Goal: Information Seeking & Learning: Learn about a topic

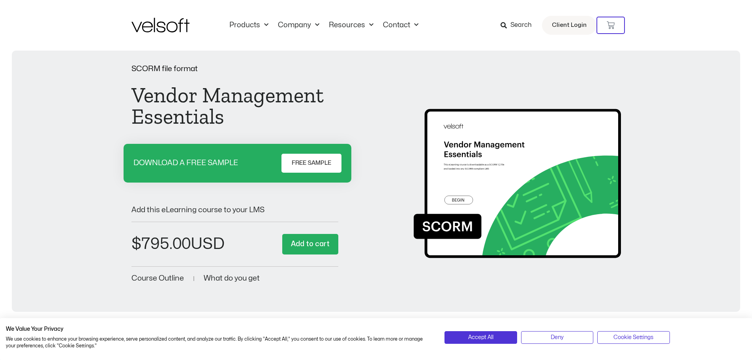
click at [299, 159] on span "FREE SAMPLE" at bounding box center [311, 162] width 39 height 9
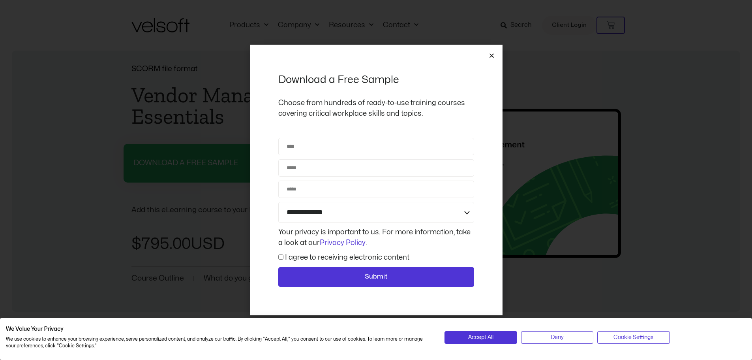
click at [490, 53] on icon "Close" at bounding box center [492, 56] width 6 height 6
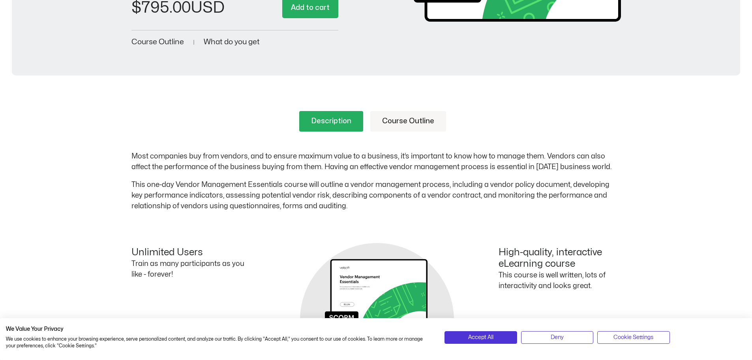
scroll to position [158, 0]
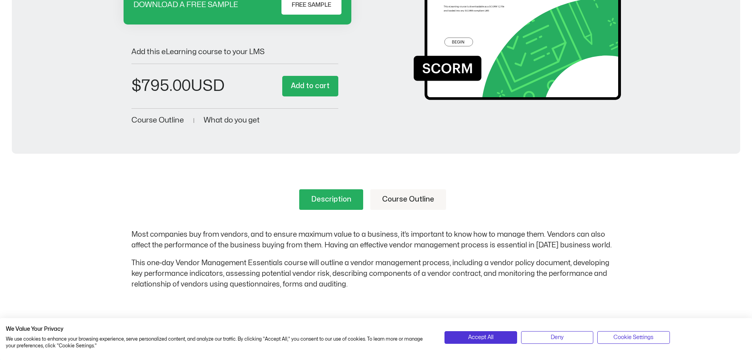
click at [243, 120] on span "What do you get" at bounding box center [232, 120] width 56 height 8
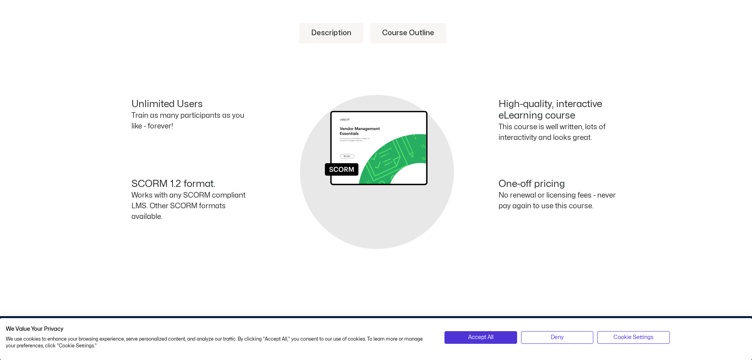
scroll to position [327, 0]
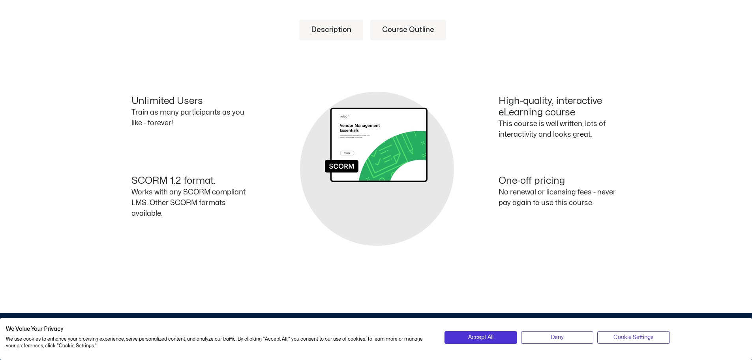
click at [405, 32] on link "Course Outline" at bounding box center [408, 30] width 76 height 21
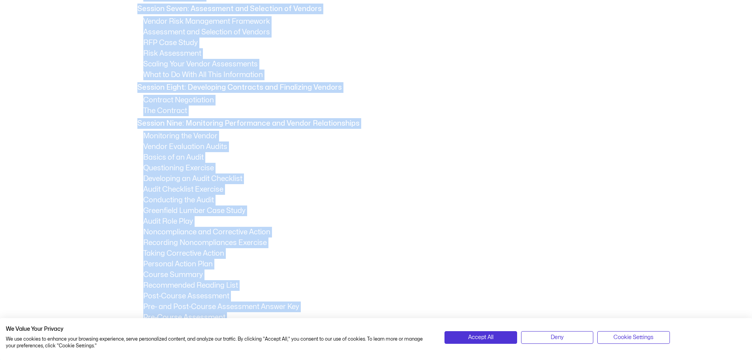
scroll to position [779, 0]
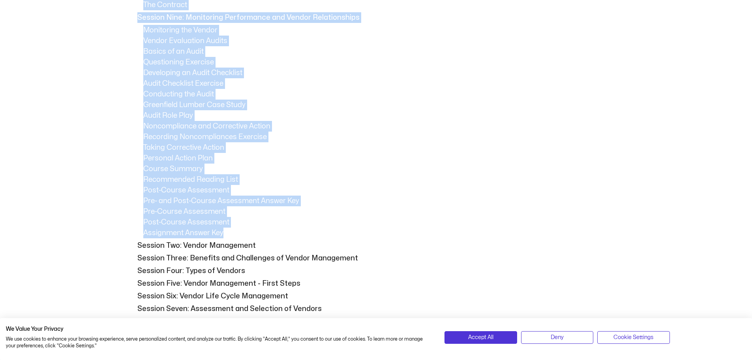
drag, startPoint x: 139, startPoint y: 144, endPoint x: 234, endPoint y: 233, distance: 130.7
click at [234, 233] on div "Session One: Course Overview Course Overview Learning Objectives Pre-Assignment…" at bounding box center [376, 33] width 490 height 851
copy div "Loremip Dol: Sitame Consecte Adipis Elitsedd Eiusmodt Incididunt Utl-Etdolorema…"
